Goal: Navigation & Orientation: Find specific page/section

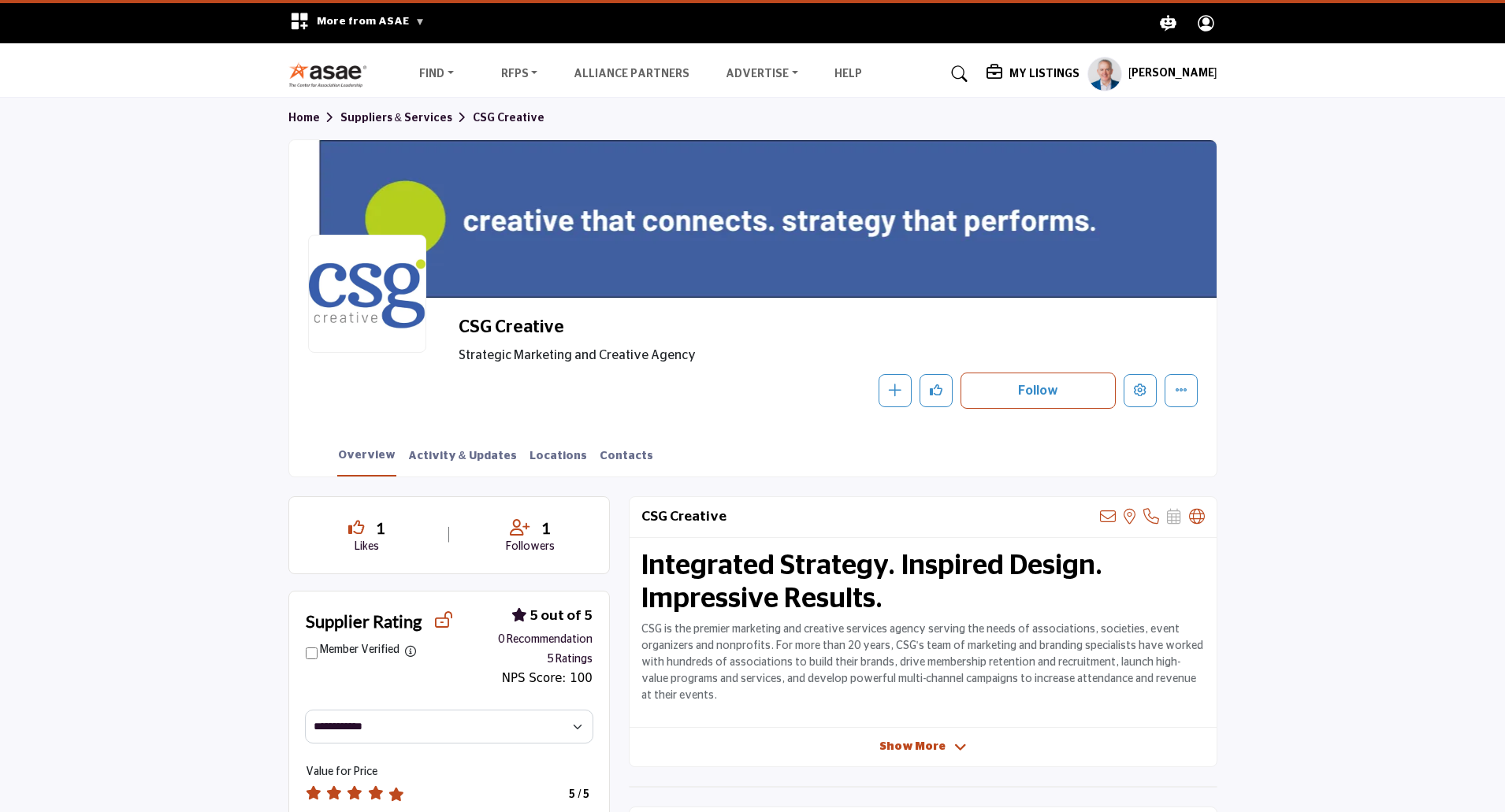
click at [1179, 74] on h5 "[PERSON_NAME]" at bounding box center [1173, 74] width 89 height 16
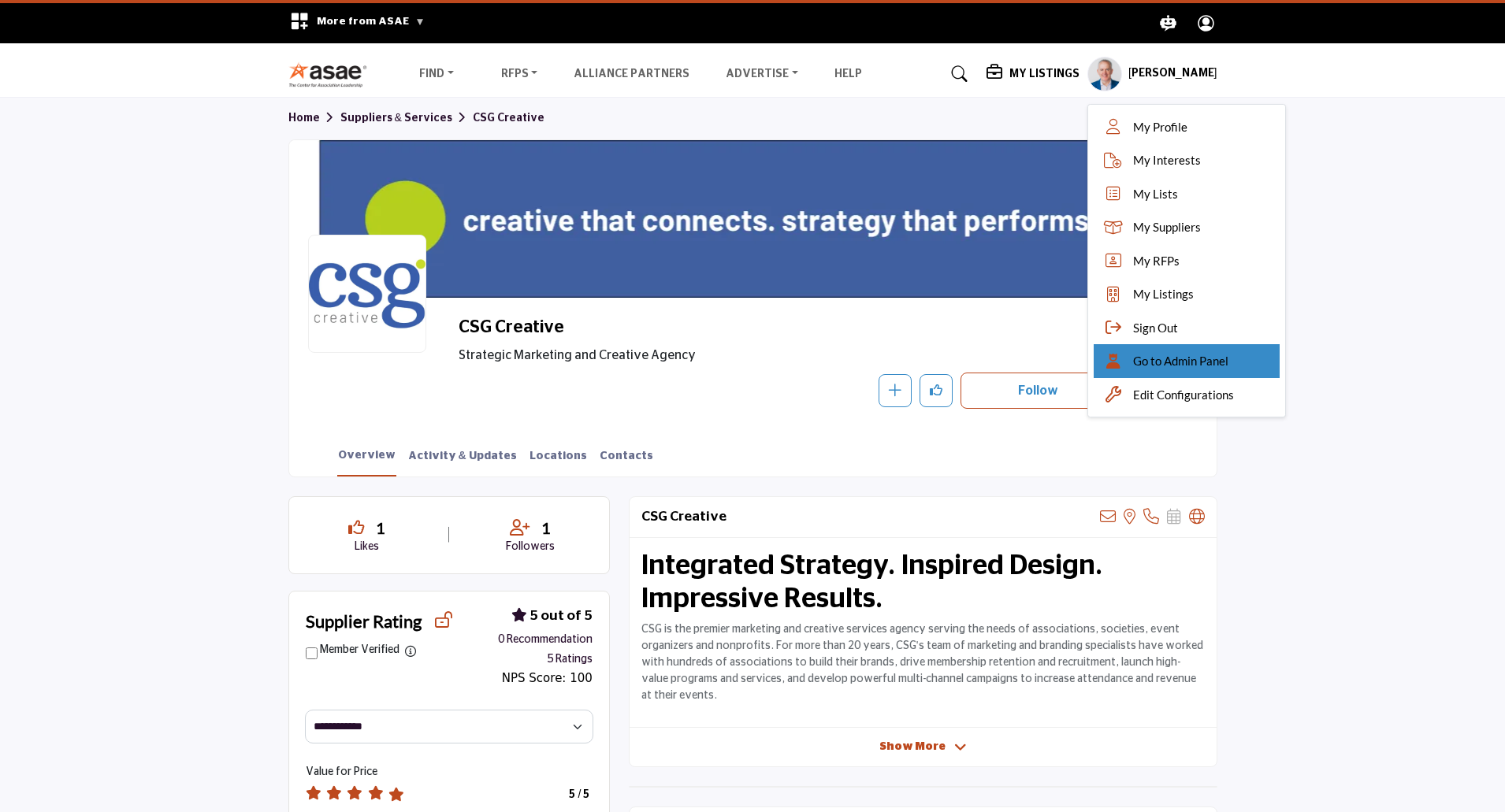
click at [1176, 358] on span "Go to Admin Panel" at bounding box center [1180, 361] width 95 height 18
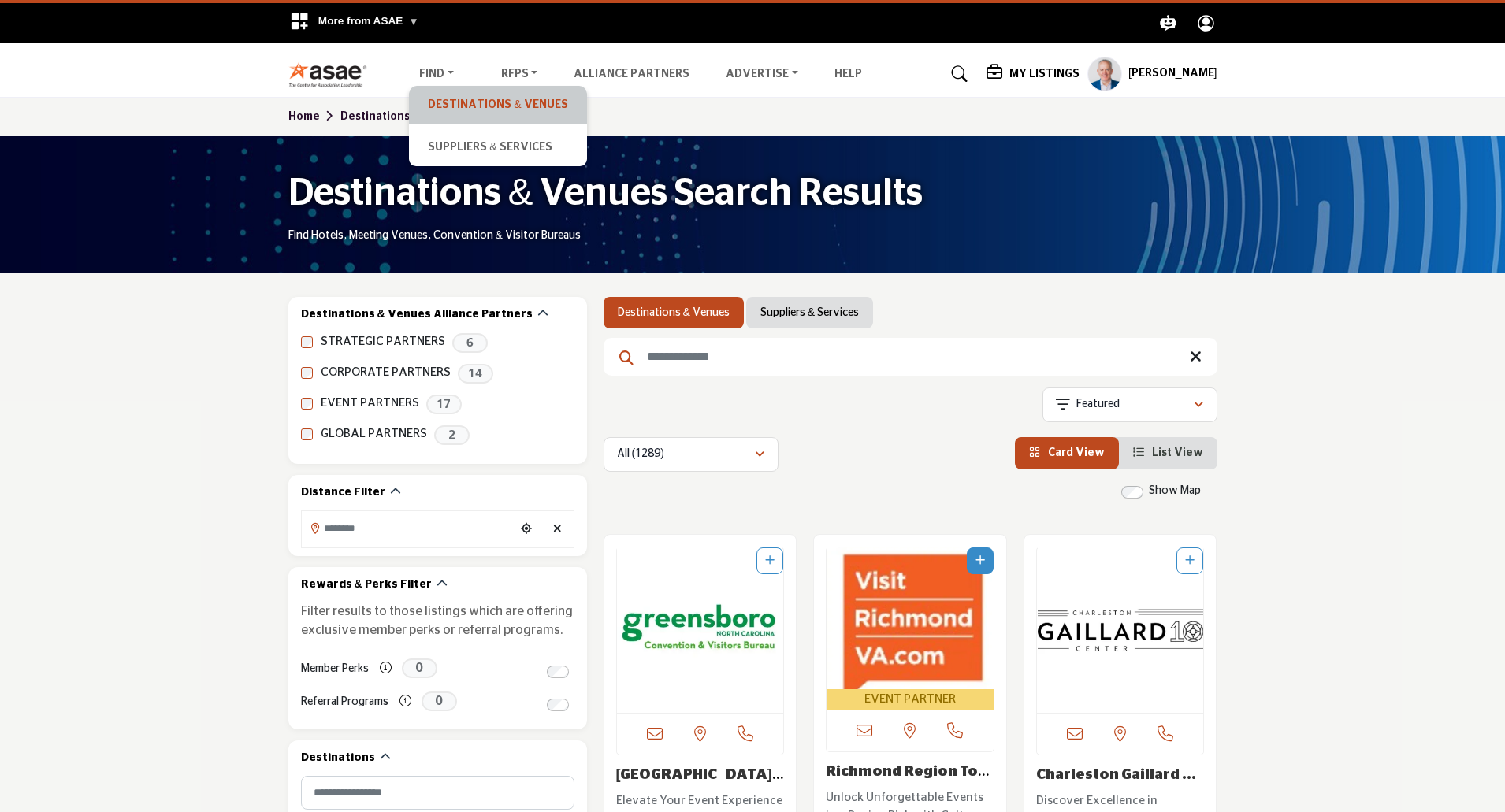
click at [444, 101] on link "Destinations & Venues" at bounding box center [497, 104] width 161 height 22
